Goal: Find specific fact: Find contact information

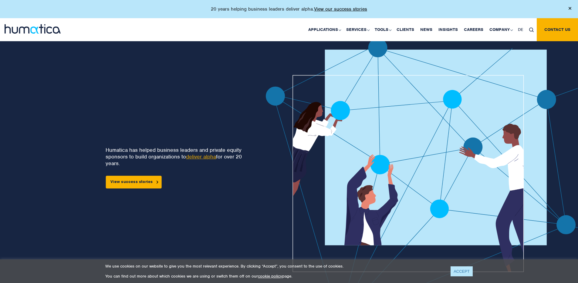
click at [456, 272] on link "ACCEPT" at bounding box center [461, 272] width 22 height 10
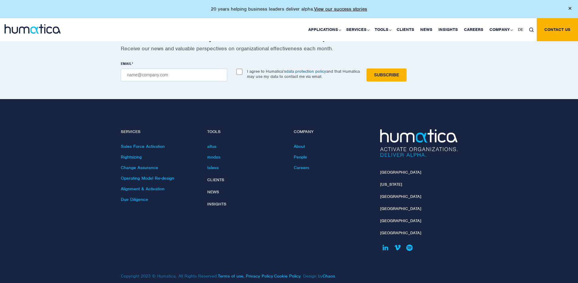
scroll to position [1791, 0]
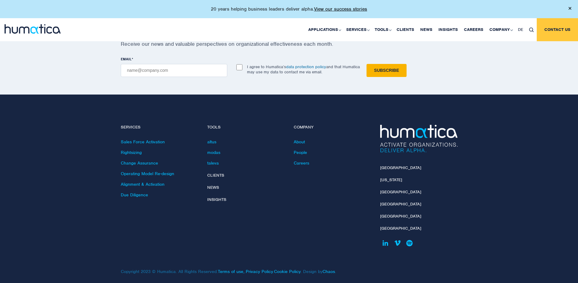
click at [557, 31] on link "Contact us" at bounding box center [556, 29] width 41 height 23
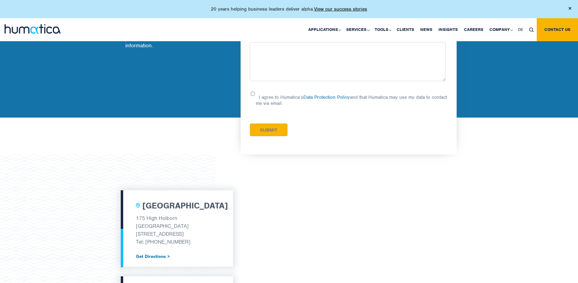
scroll to position [128, 0]
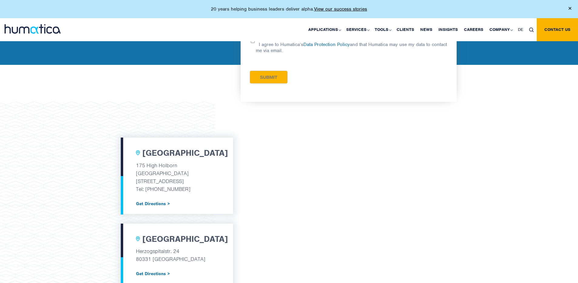
click at [152, 171] on p "[GEOGRAPHIC_DATA]" at bounding box center [177, 174] width 82 height 8
drag, startPoint x: 188, startPoint y: 182, endPoint x: 133, endPoint y: 167, distance: 56.6
click at [133, 167] on div "[GEOGRAPHIC_DATA] [STREET_ADDRESS] Tel: [PHONE_NUMBER] Get Directions >" at bounding box center [177, 176] width 112 height 76
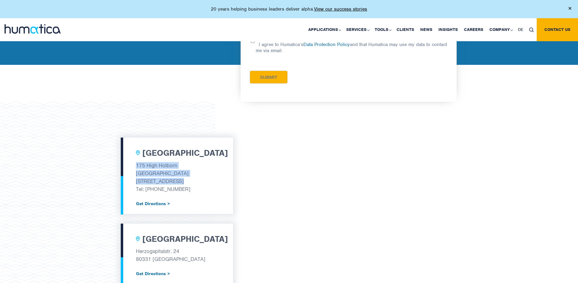
copy div "[STREET_ADDRESS]"
